Goal: Transaction & Acquisition: Subscribe to service/newsletter

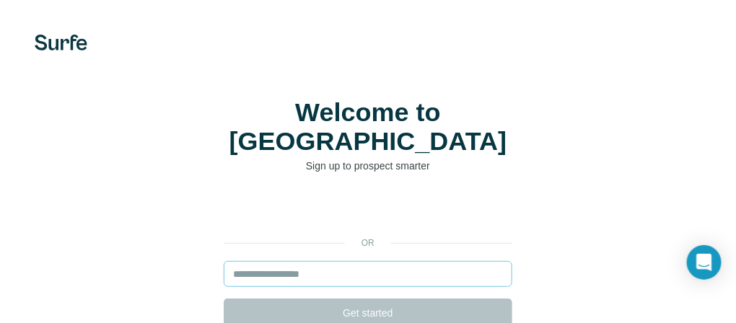
click at [290, 261] on input "email" at bounding box center [368, 274] width 289 height 26
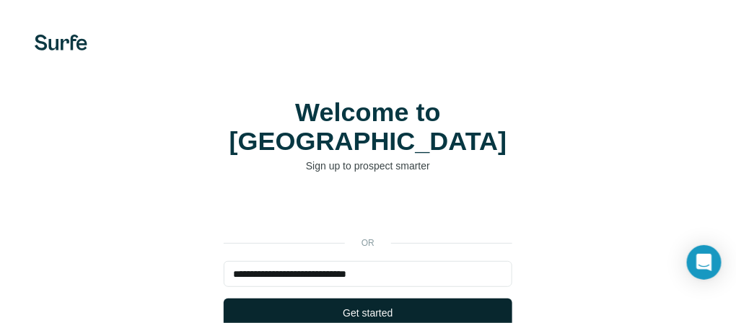
type input "**********"
click at [322, 299] on button "Get started" at bounding box center [368, 313] width 289 height 29
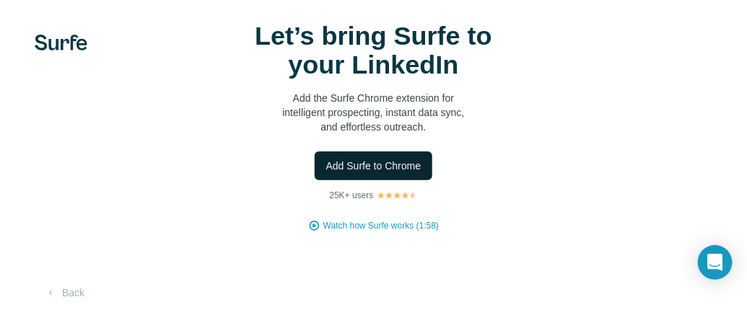
click at [369, 159] on span "Add Surfe to Chrome" at bounding box center [373, 166] width 95 height 14
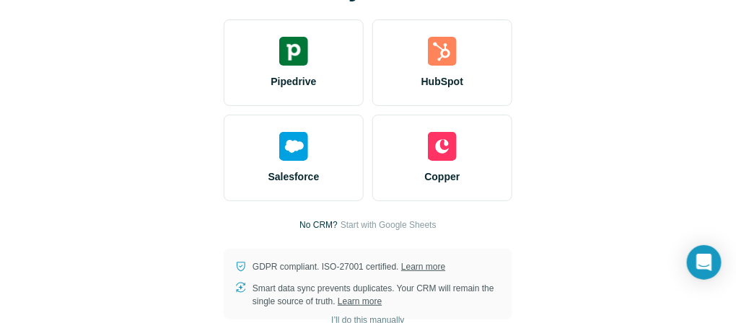
scroll to position [80, 0]
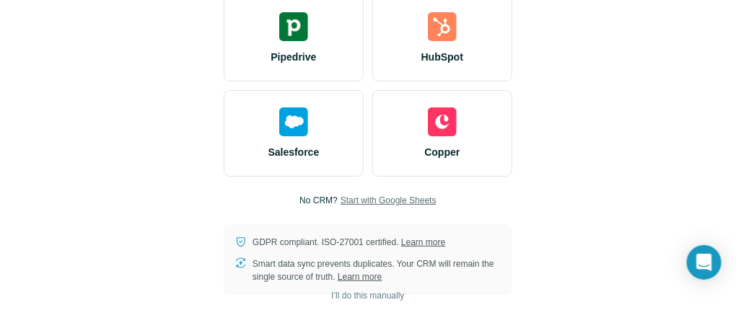
click at [419, 201] on span "Start with Google Sheets" at bounding box center [388, 200] width 96 height 13
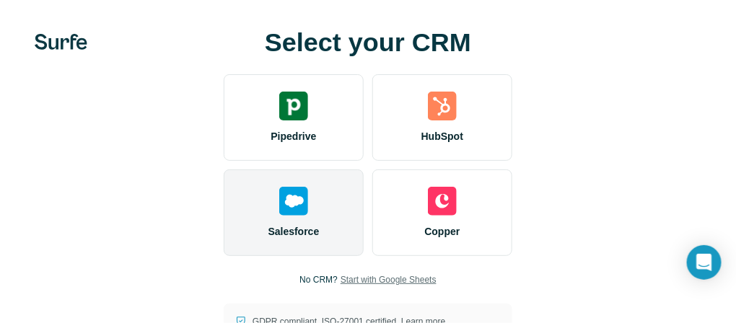
scroll to position [0, 0]
